Goal: Task Accomplishment & Management: Manage account settings

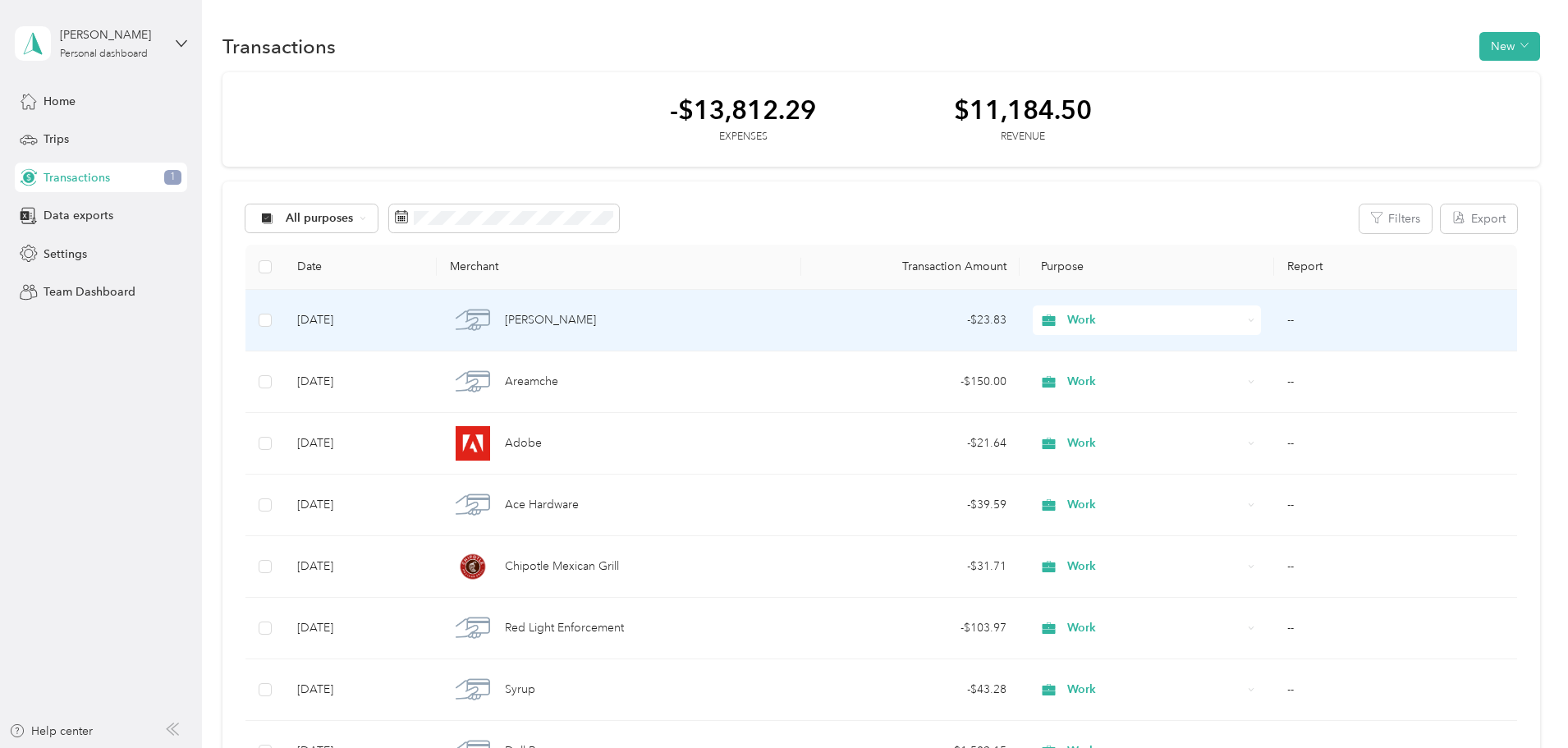
click at [1275, 320] on td "--" at bounding box center [1396, 321] width 243 height 62
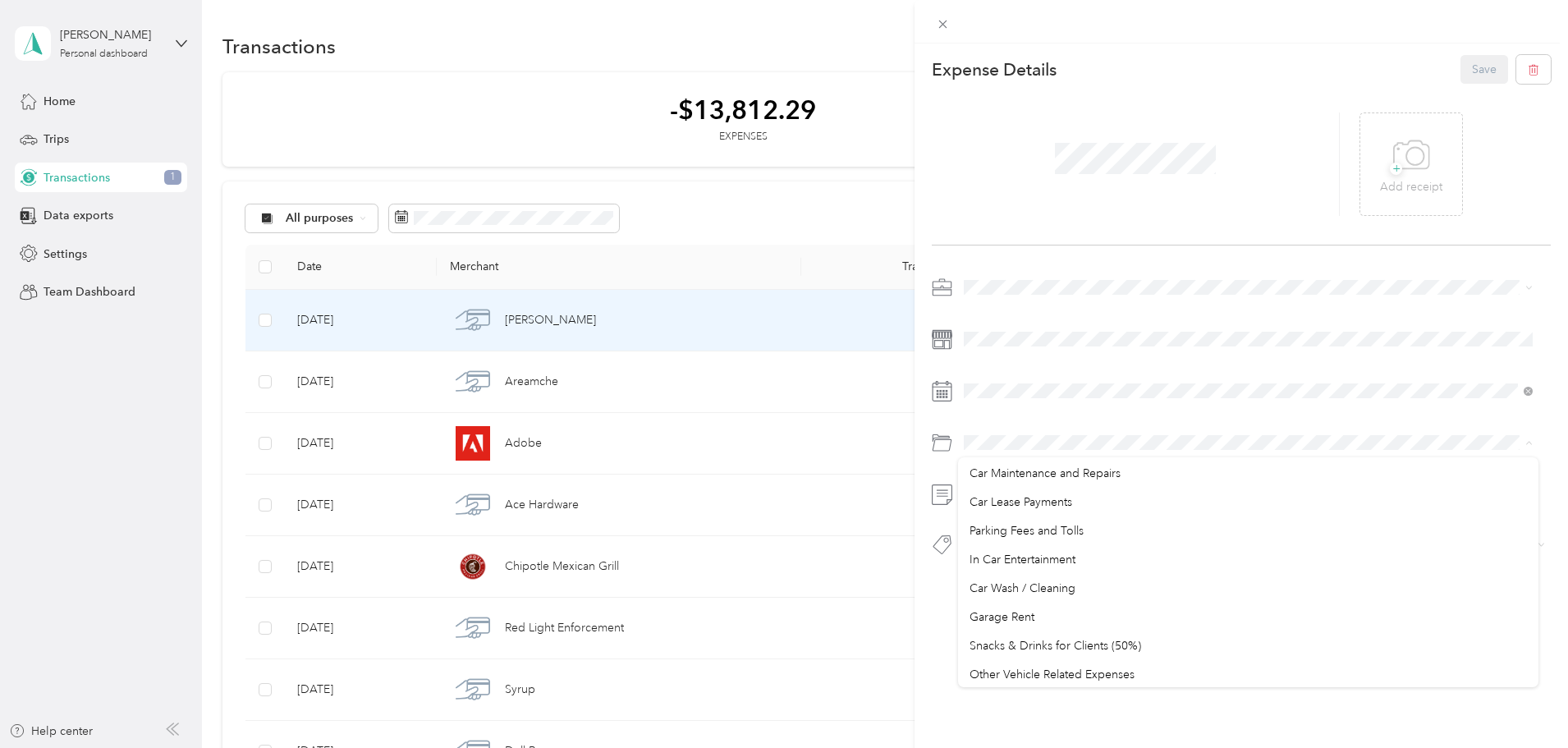
scroll to position [246, 0]
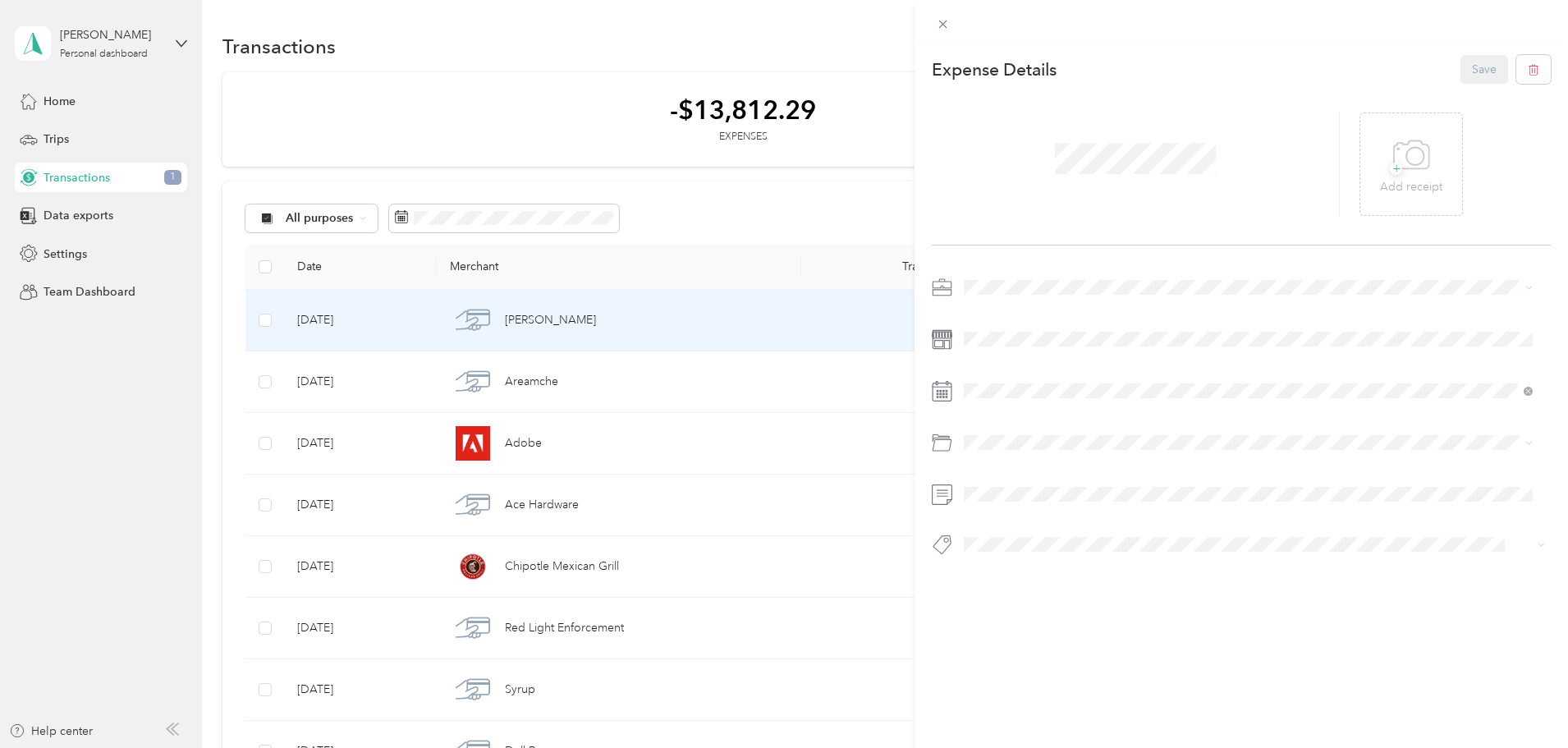
click at [1053, 635] on li "Snacks & Drinks for Clients (50%)" at bounding box center [1248, 643] width 581 height 28
click at [1411, 164] on icon at bounding box center [1415, 156] width 17 height 17
click at [1460, 67] on button "Save" at bounding box center [1484, 69] width 47 height 28
